Goal: Check status

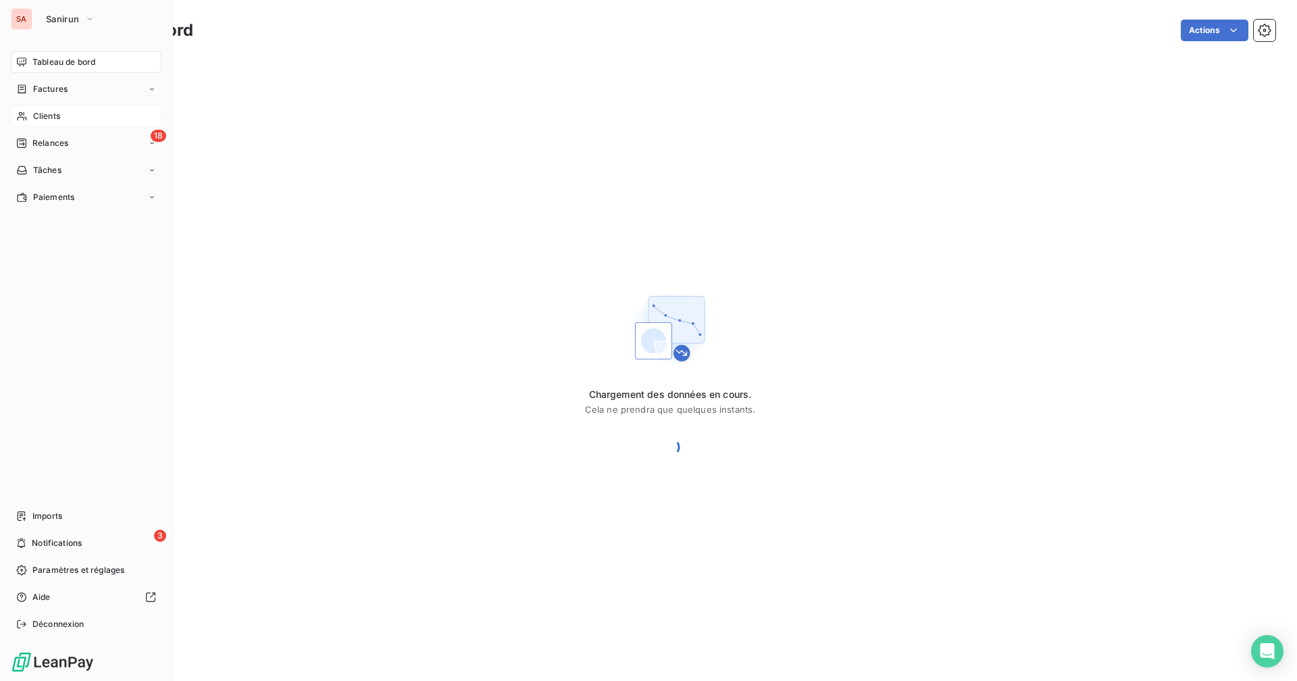
click at [66, 116] on div "Clients" at bounding box center [86, 116] width 151 height 22
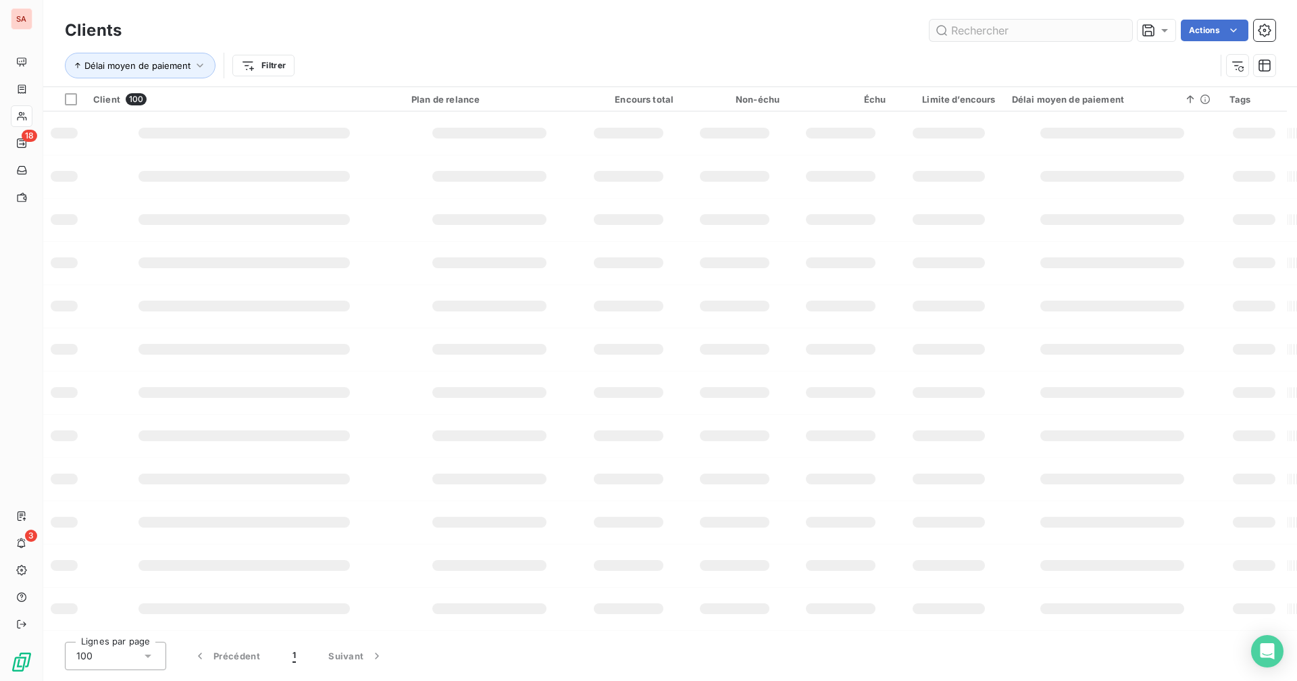
click at [1030, 34] on input "text" at bounding box center [1031, 31] width 203 height 22
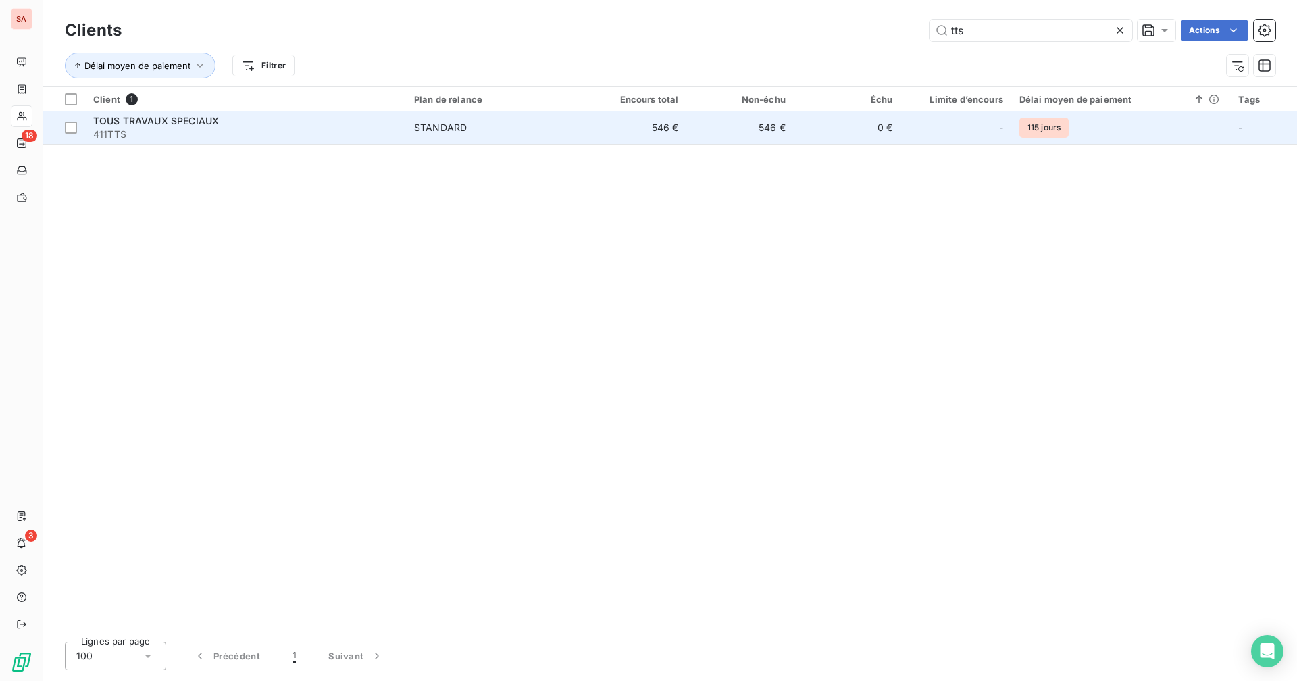
type input "tts"
click at [659, 126] on td "546 €" at bounding box center [633, 127] width 107 height 32
